Goal: Task Accomplishment & Management: Use online tool/utility

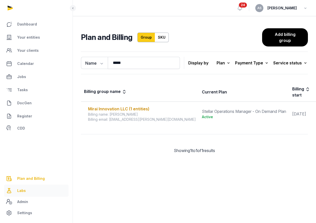
click at [33, 190] on link "Labs" at bounding box center [36, 191] width 64 height 12
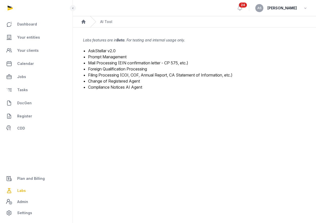
click at [121, 69] on link "Foreign Qualification Processing" at bounding box center [117, 68] width 59 height 5
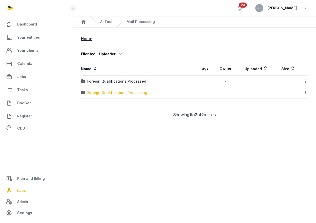
click at [126, 92] on div "Foreign Qualifications Processing" at bounding box center [117, 92] width 60 height 5
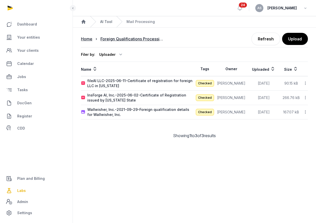
click at [106, 22] on link "AI Tool" at bounding box center [106, 21] width 12 height 5
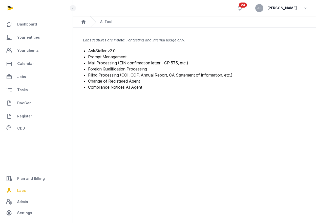
click at [108, 64] on link "Mail Processing (EIN confirmation letter - CP 575, etc.)" at bounding box center [138, 62] width 100 height 5
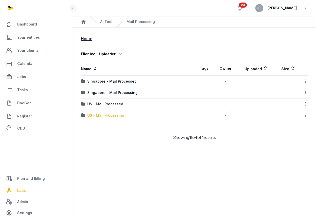
click at [110, 117] on div "US - Mail Processing" at bounding box center [105, 115] width 37 height 5
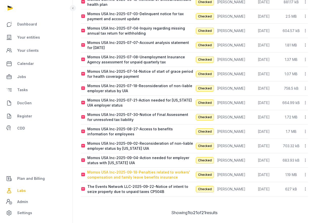
scroll to position [180, 0]
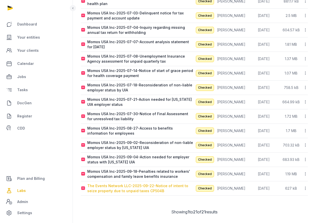
click at [133, 188] on div "The Events Network LLC-2025-09-22-Notice of intent to seize property due to unp…" at bounding box center [140, 188] width 107 height 10
type input "**********"
type textarea "**********"
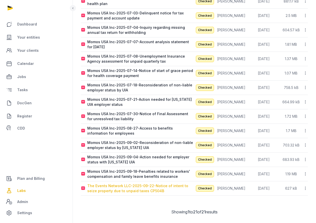
type input "**********"
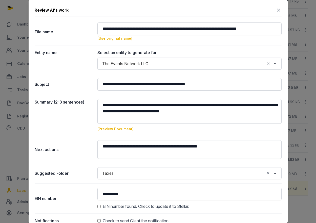
click at [117, 130] on link "[Preview Document]" at bounding box center [115, 129] width 36 height 4
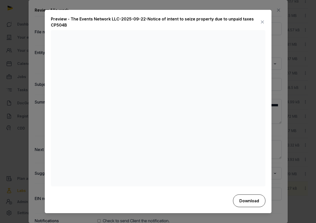
click at [250, 203] on button "Download" at bounding box center [249, 201] width 32 height 13
click at [163, 18] on div "Preview - The Events Network LLC-2025-09-22-Notice of intent to seize property …" at bounding box center [155, 22] width 208 height 12
click at [261, 23] on icon at bounding box center [262, 22] width 6 height 8
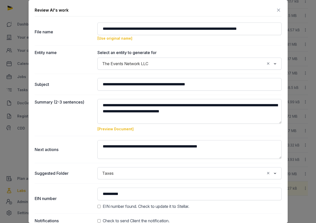
click at [278, 13] on icon at bounding box center [278, 10] width 6 height 8
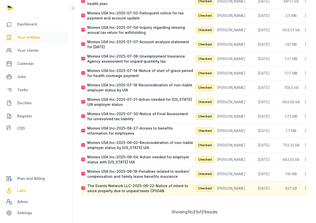
click at [21, 38] on span "Your entities" at bounding box center [28, 37] width 23 height 6
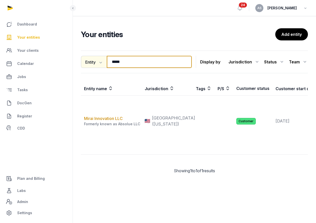
drag, startPoint x: 126, startPoint y: 61, endPoint x: 105, endPoint y: 60, distance: 21.8
click at [105, 61] on div "Entity Entity People Tags Services ***** Search" at bounding box center [136, 62] width 111 height 12
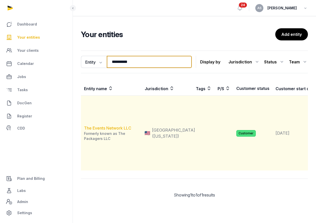
type input "**********"
click at [116, 131] on link "The Events Network LLC" at bounding box center [107, 128] width 47 height 5
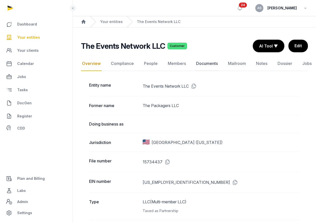
click at [203, 64] on link "Documents" at bounding box center [207, 63] width 24 height 15
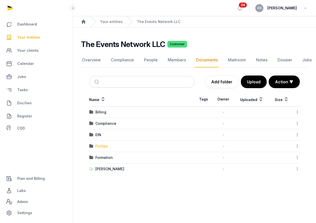
click at [102, 147] on div "FinOps" at bounding box center [101, 146] width 12 height 5
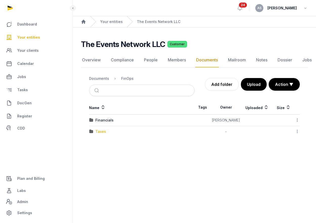
click at [102, 133] on div "Taxes" at bounding box center [100, 131] width 11 height 5
click at [102, 130] on div "2024" at bounding box center [99, 131] width 9 height 5
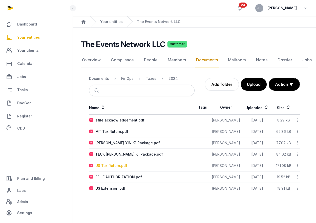
click at [118, 166] on div "US Tax Return.pdf" at bounding box center [111, 165] width 32 height 5
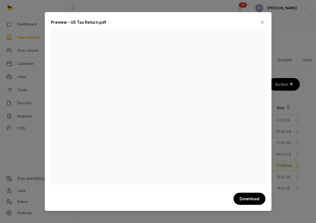
click at [260, 23] on icon at bounding box center [262, 22] width 6 height 8
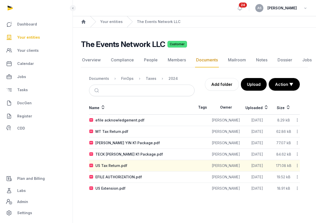
click at [297, 165] on icon at bounding box center [297, 165] width 5 height 5
click at [199, 107] on th "Tags" at bounding box center [202, 107] width 16 height 14
click at [117, 165] on div "US Tax Return.pdf" at bounding box center [111, 165] width 32 height 5
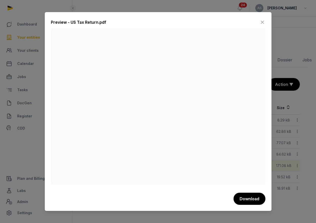
click at [261, 24] on icon at bounding box center [262, 22] width 6 height 8
